Goal: Information Seeking & Learning: Learn about a topic

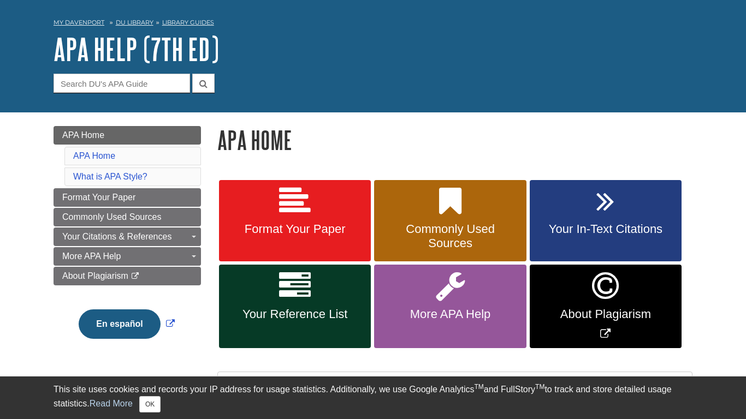
scroll to position [40, 0]
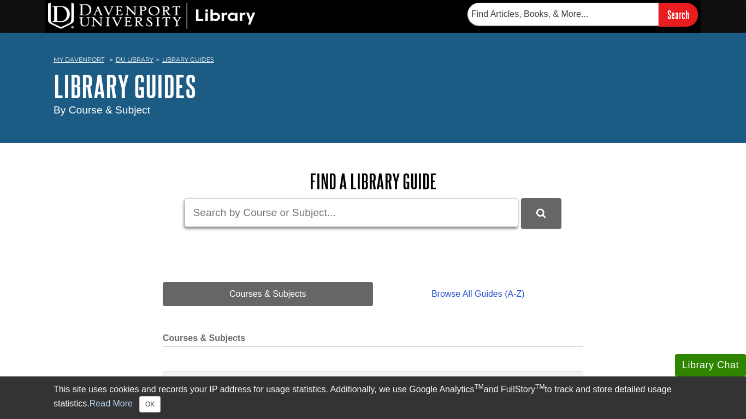
click at [378, 213] on input "Guide Search Terms" at bounding box center [350, 212] width 333 height 29
type input "marketing 211"
click at [521, 198] on button "submit" at bounding box center [541, 213] width 40 height 30
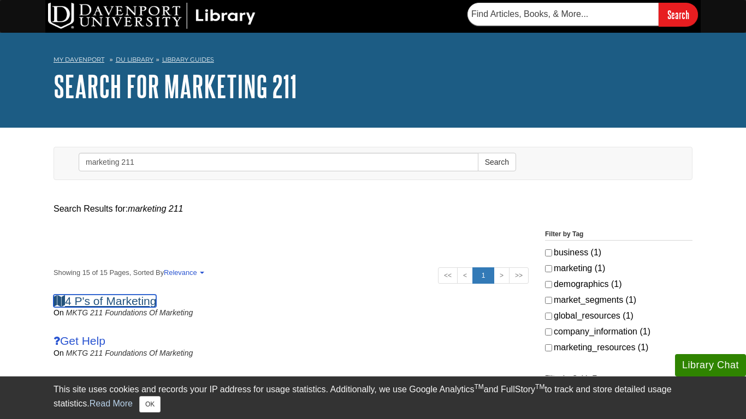
click at [93, 304] on link "4 P's of Marketing" at bounding box center [104, 301] width 103 height 13
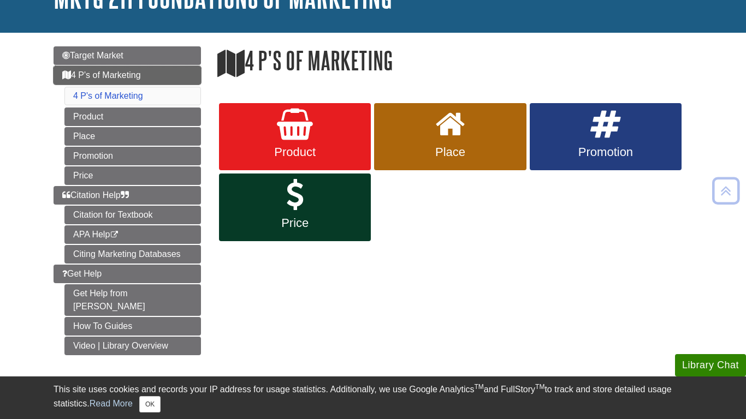
scroll to position [89, 0]
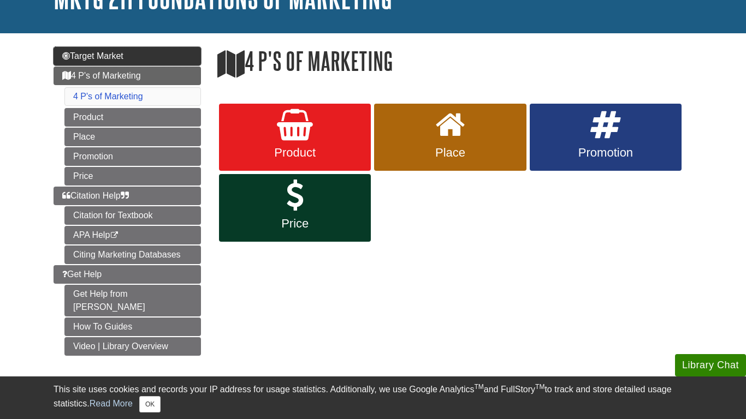
click at [118, 56] on span "Target Market" at bounding box center [92, 55] width 61 height 9
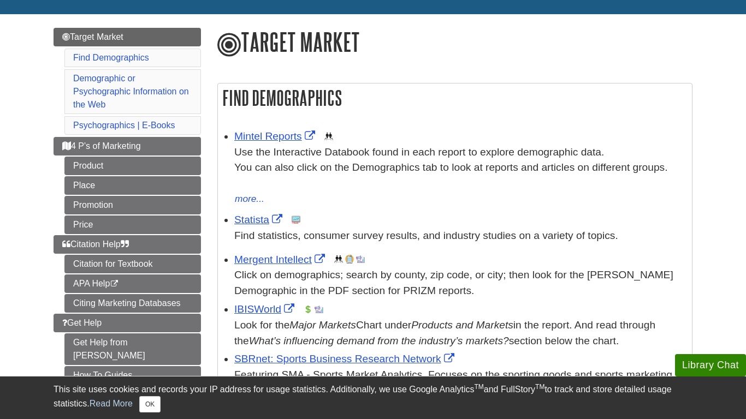
scroll to position [119, 0]
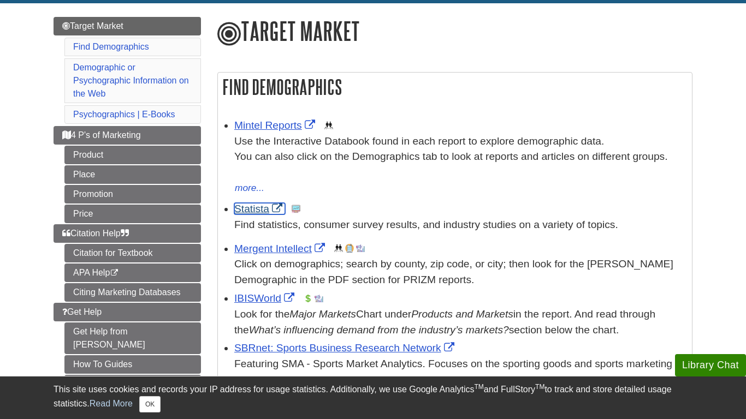
click at [251, 211] on link "Statista" at bounding box center [259, 208] width 51 height 11
